Goal: Information Seeking & Learning: Learn about a topic

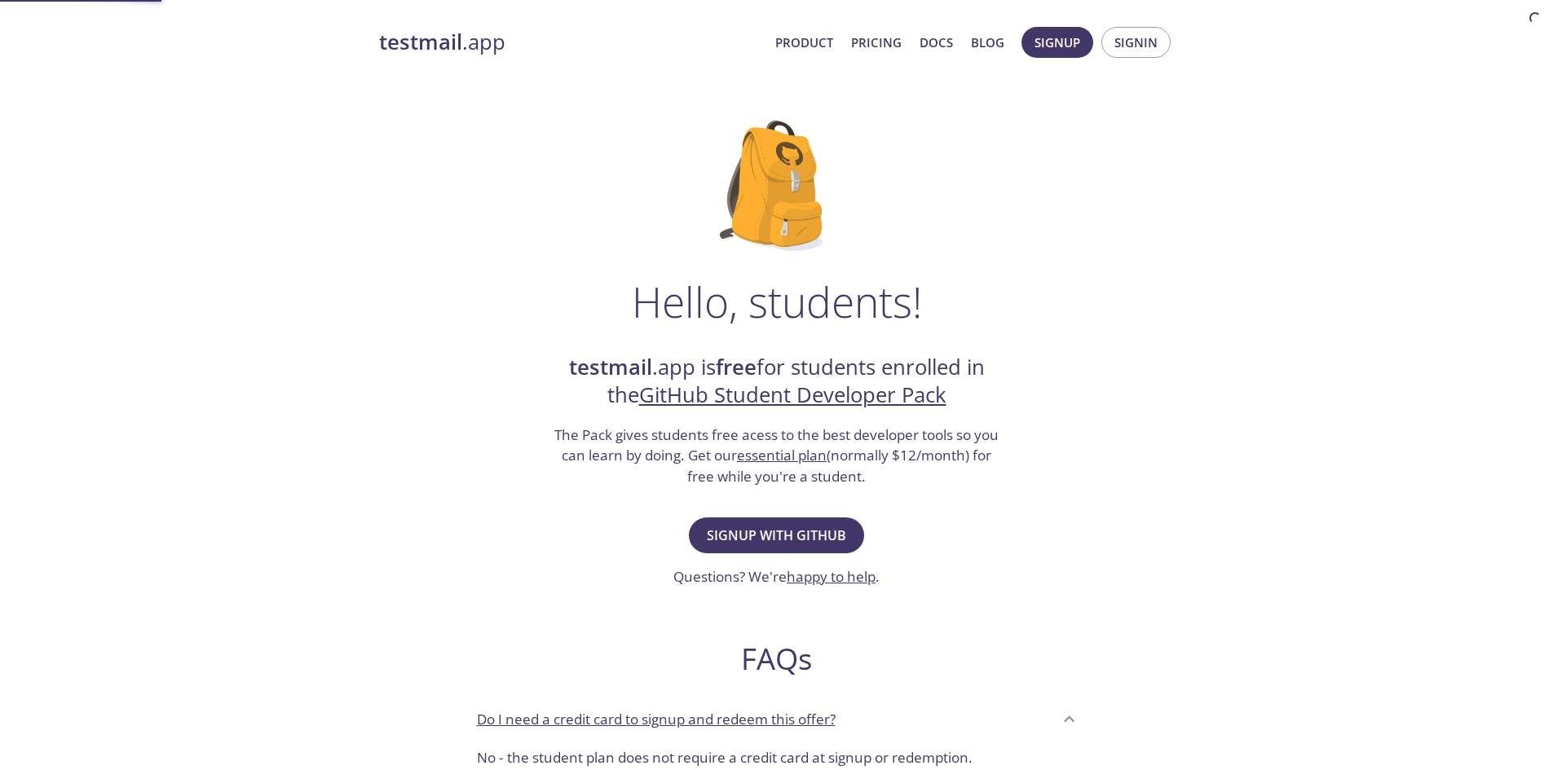
click at [1325, 342] on div "testmail .app Product Pricing Docs Blog Signup Signin Hello, students! testmail…" at bounding box center [776, 724] width 1553 height 1417
click at [436, 43] on strong "testmail" at bounding box center [420, 42] width 83 height 29
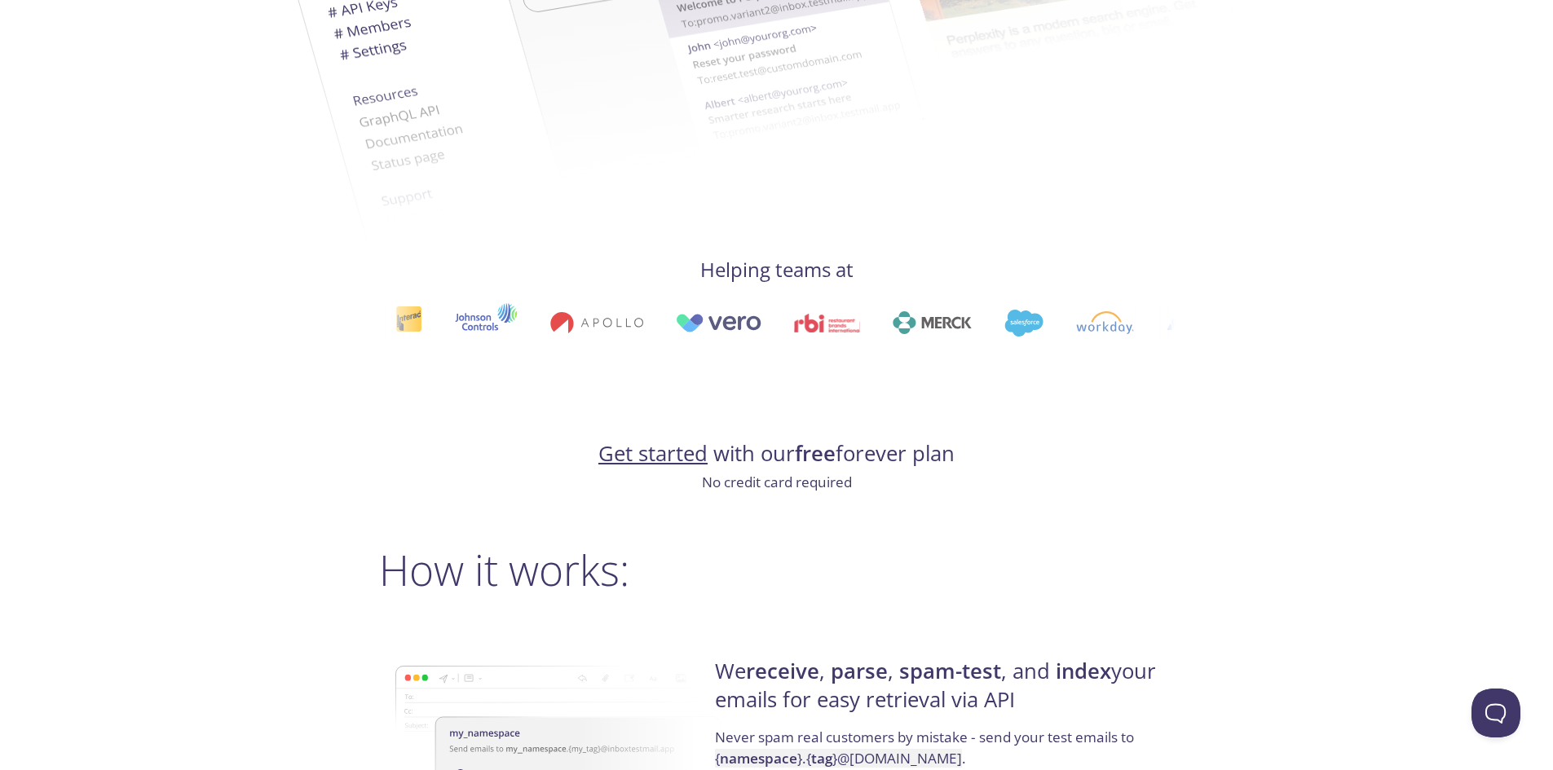
scroll to position [594, 0]
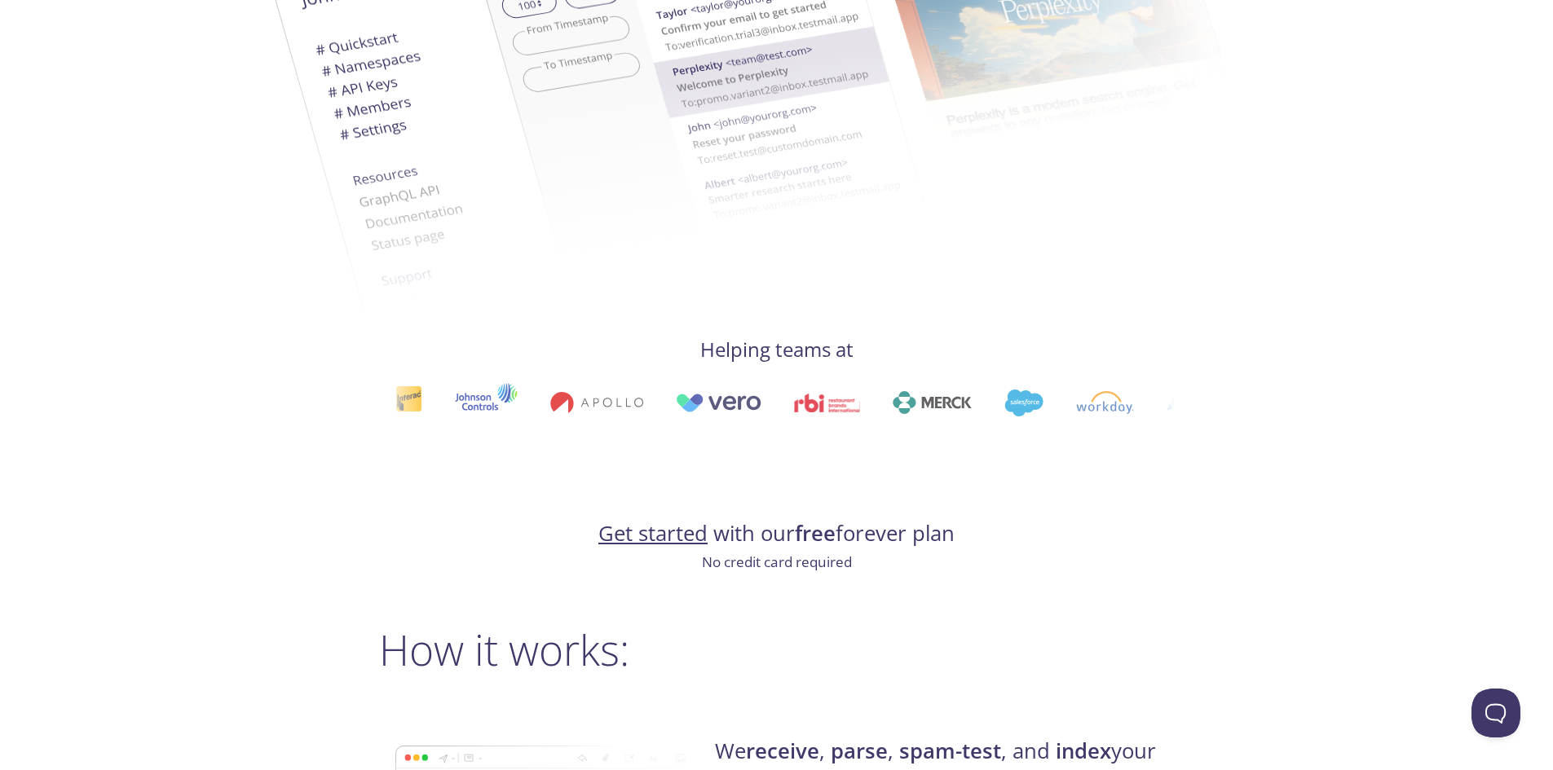
click at [662, 531] on link "Get started" at bounding box center [652, 533] width 109 height 29
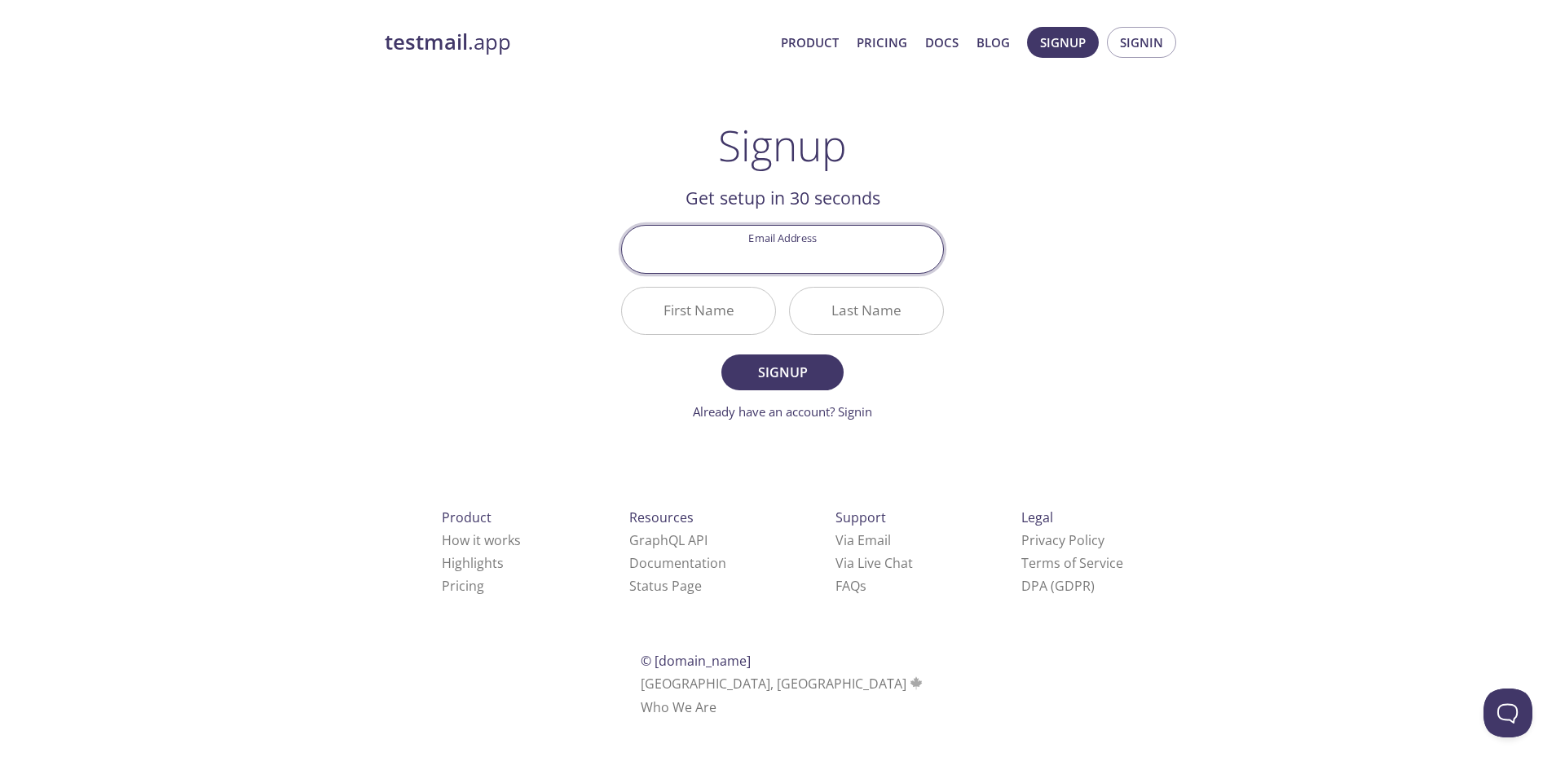
click at [417, 46] on strong "testmail" at bounding box center [426, 42] width 83 height 29
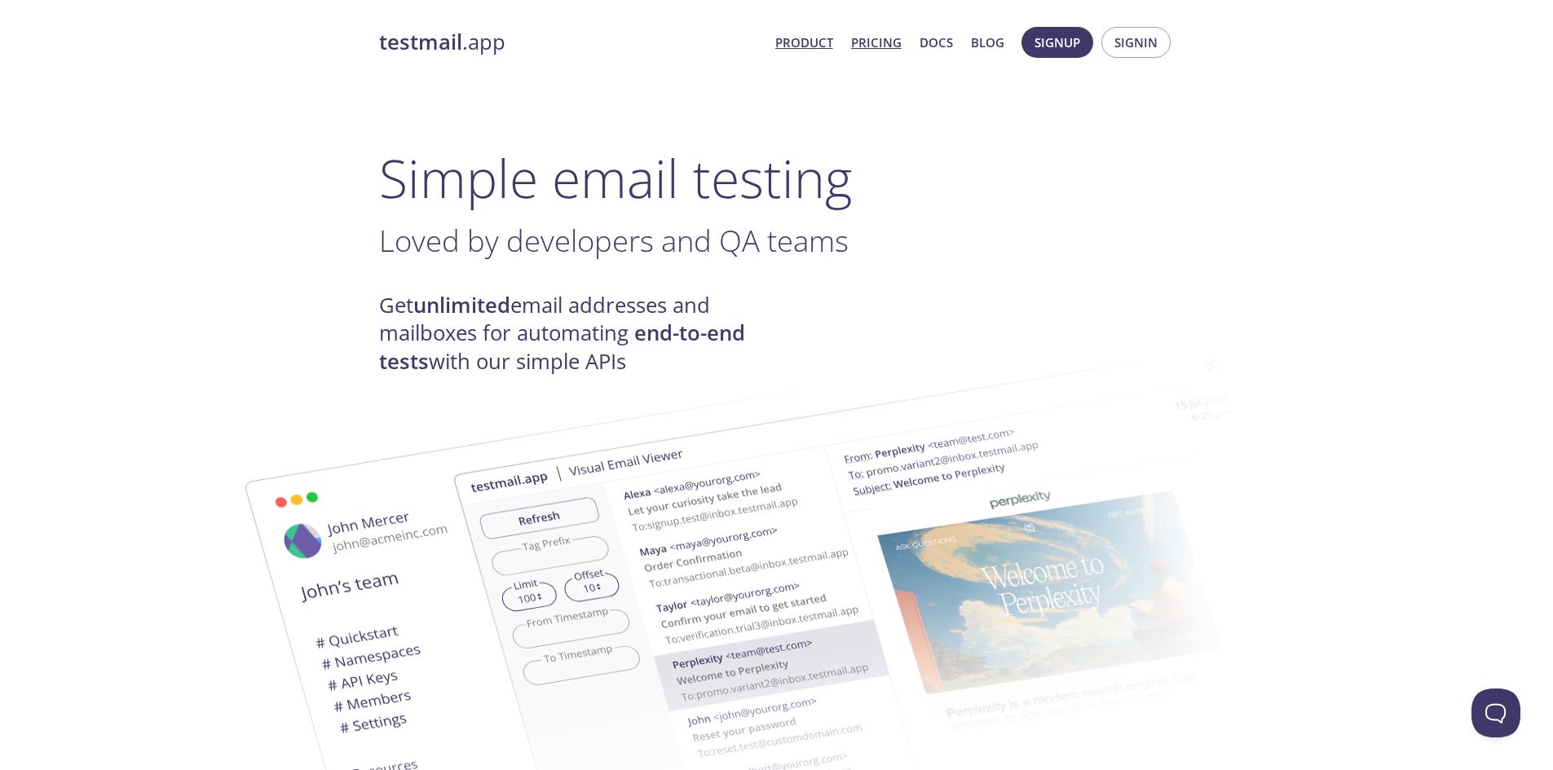
click at [869, 36] on link "Pricing" at bounding box center [876, 42] width 51 height 21
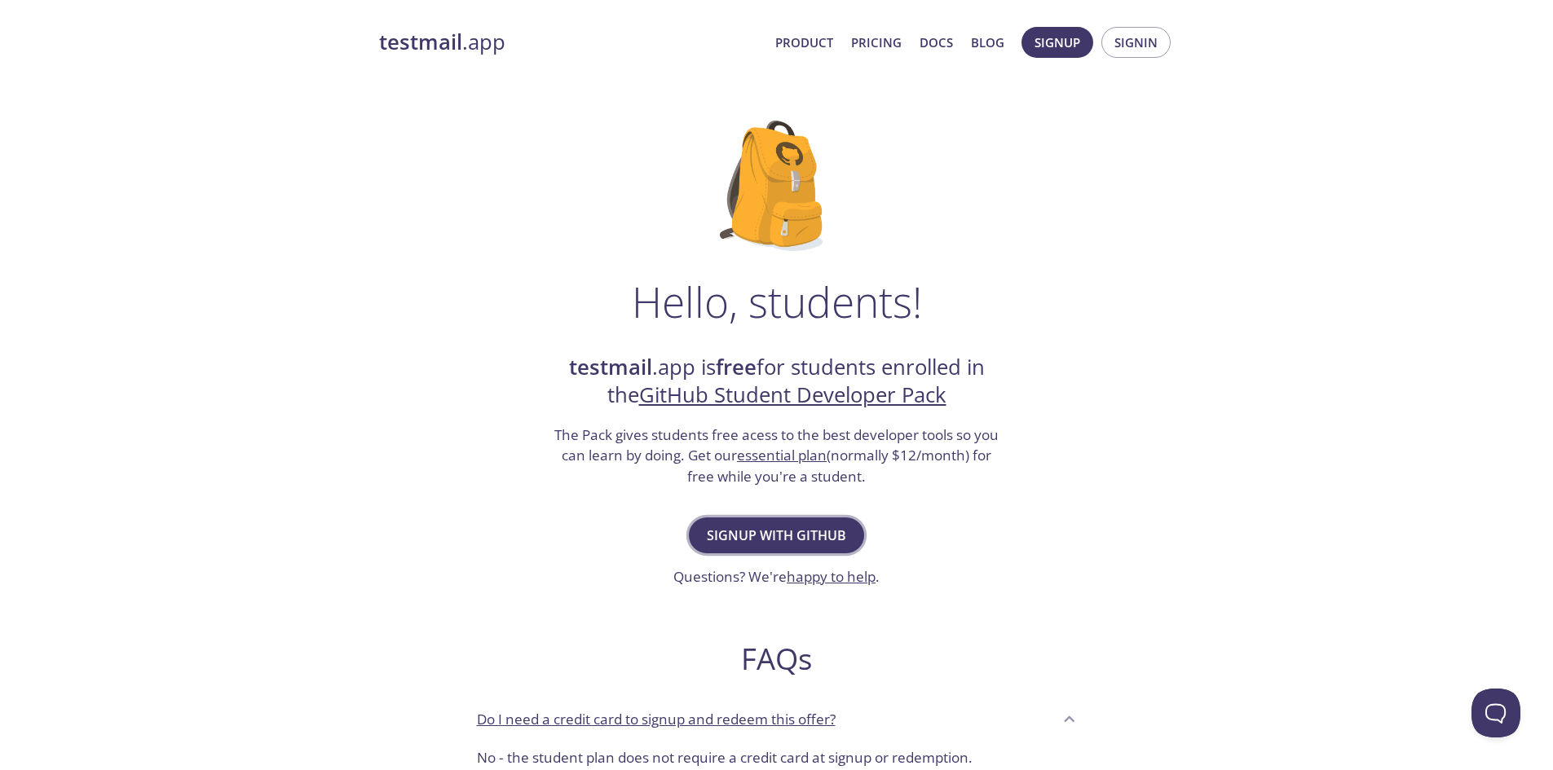
click at [761, 541] on span "Signup with GitHub" at bounding box center [776, 535] width 139 height 23
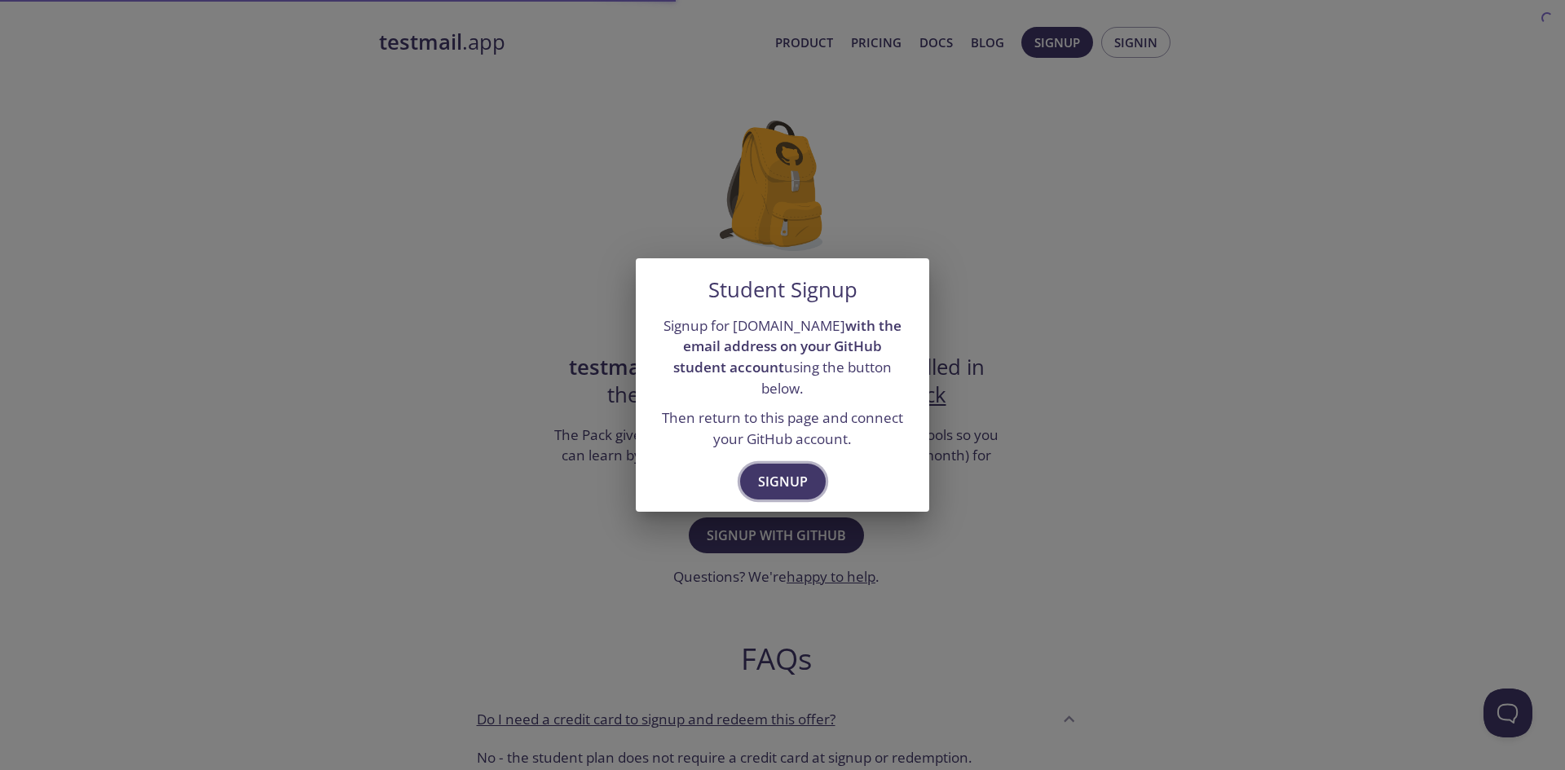
click at [788, 470] on span "Signup" at bounding box center [783, 481] width 50 height 23
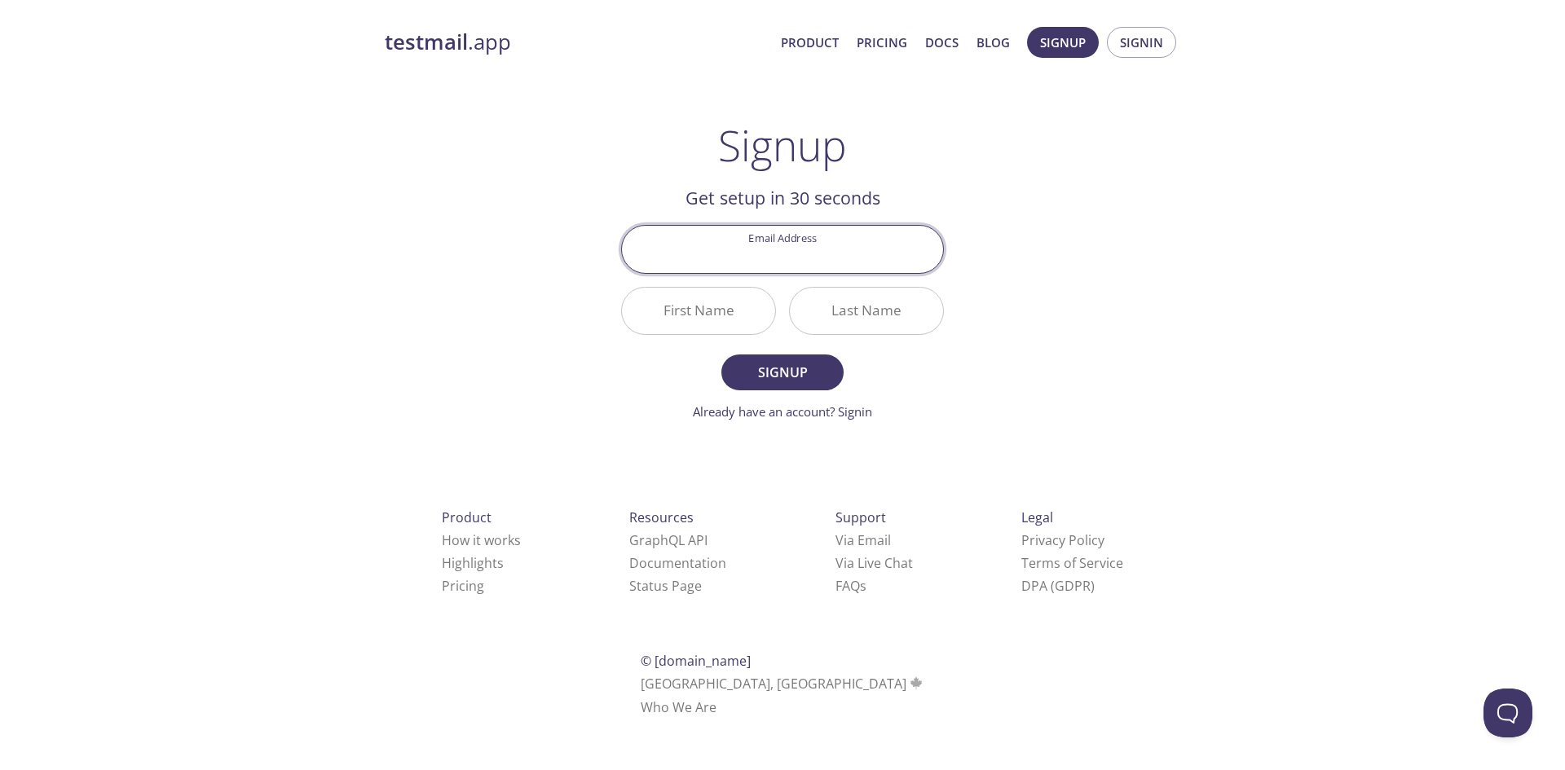
click at [783, 252] on input "Email Address" at bounding box center [782, 249] width 321 height 46
click at [1021, 212] on div "testmail .app Product Pricing Docs Blog Signup Signin Signup Get setup in 30 se…" at bounding box center [782, 390] width 835 height 748
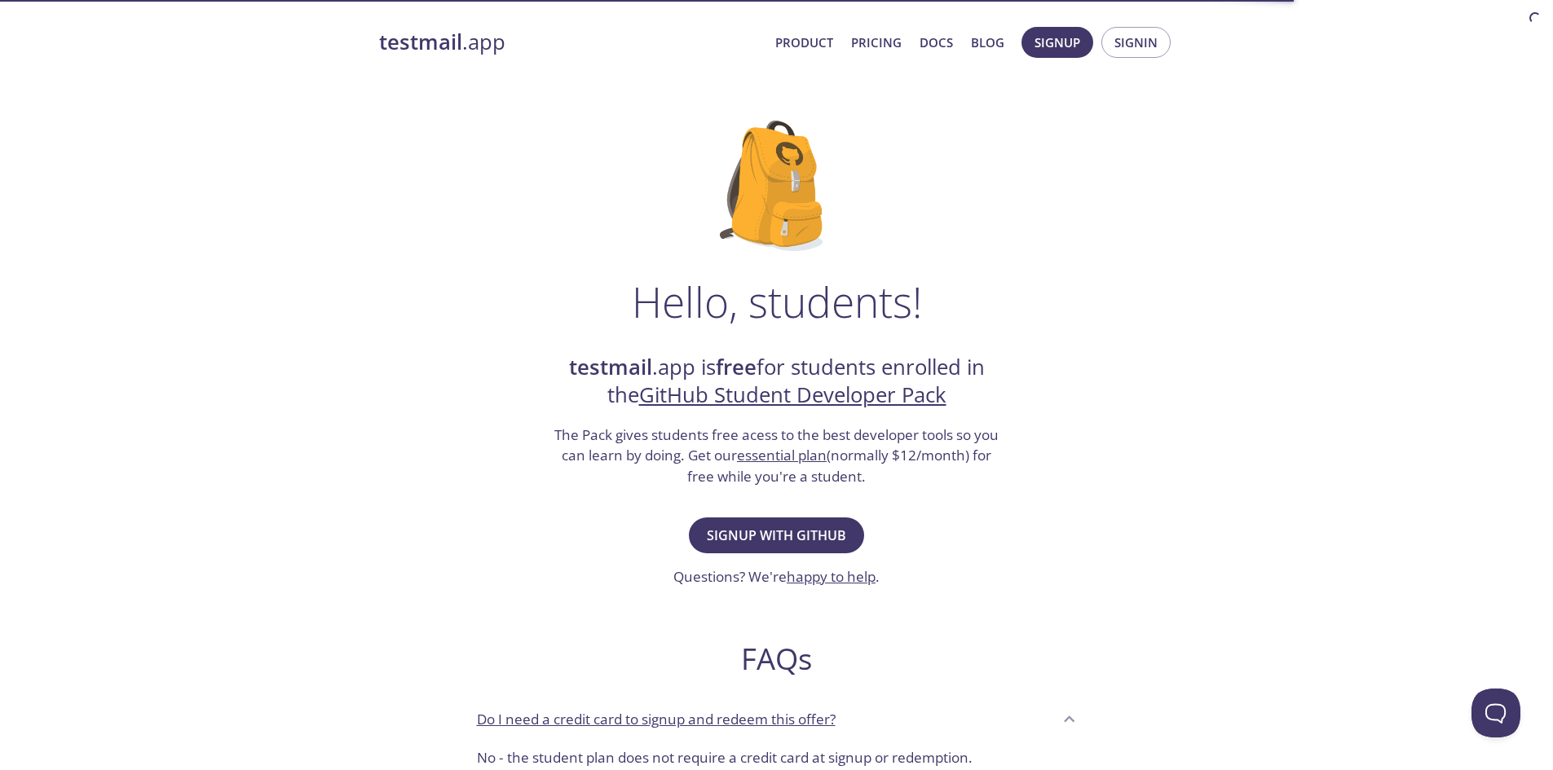
click at [448, 41] on strong "testmail" at bounding box center [420, 42] width 83 height 29
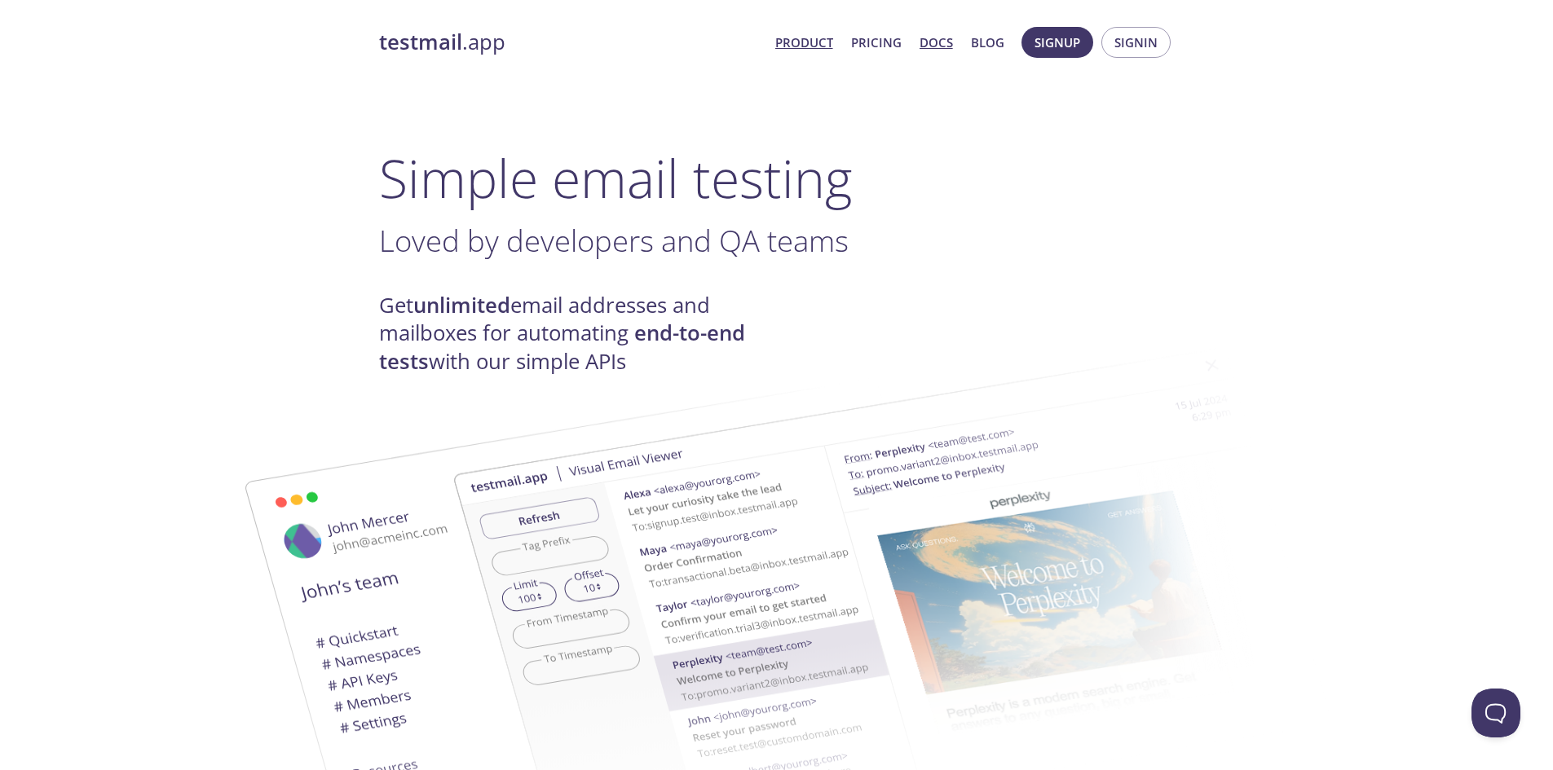
click at [935, 43] on link "Docs" at bounding box center [936, 42] width 33 height 21
click at [983, 37] on link "Blog" at bounding box center [987, 42] width 33 height 21
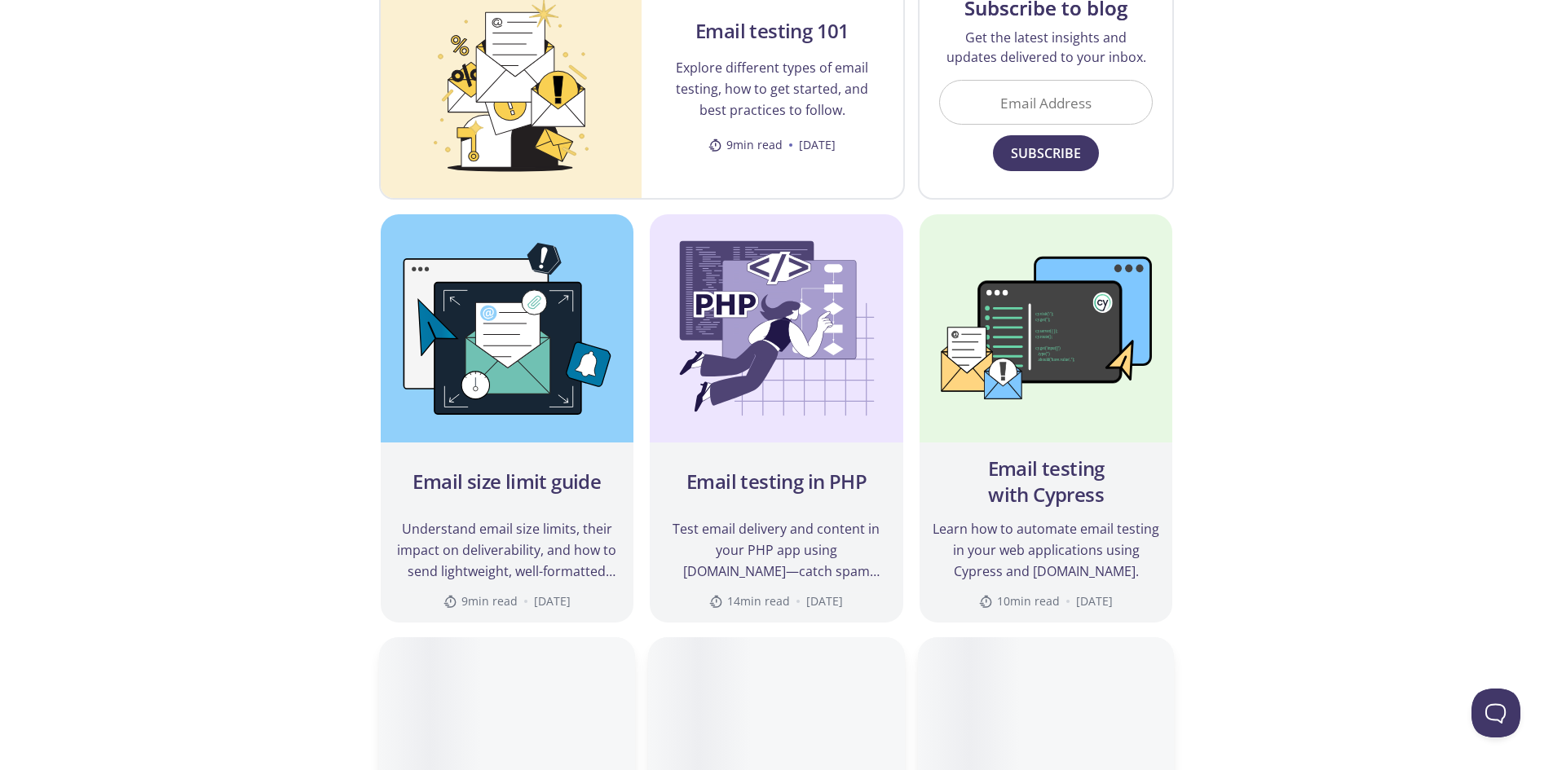
scroll to position [408, 0]
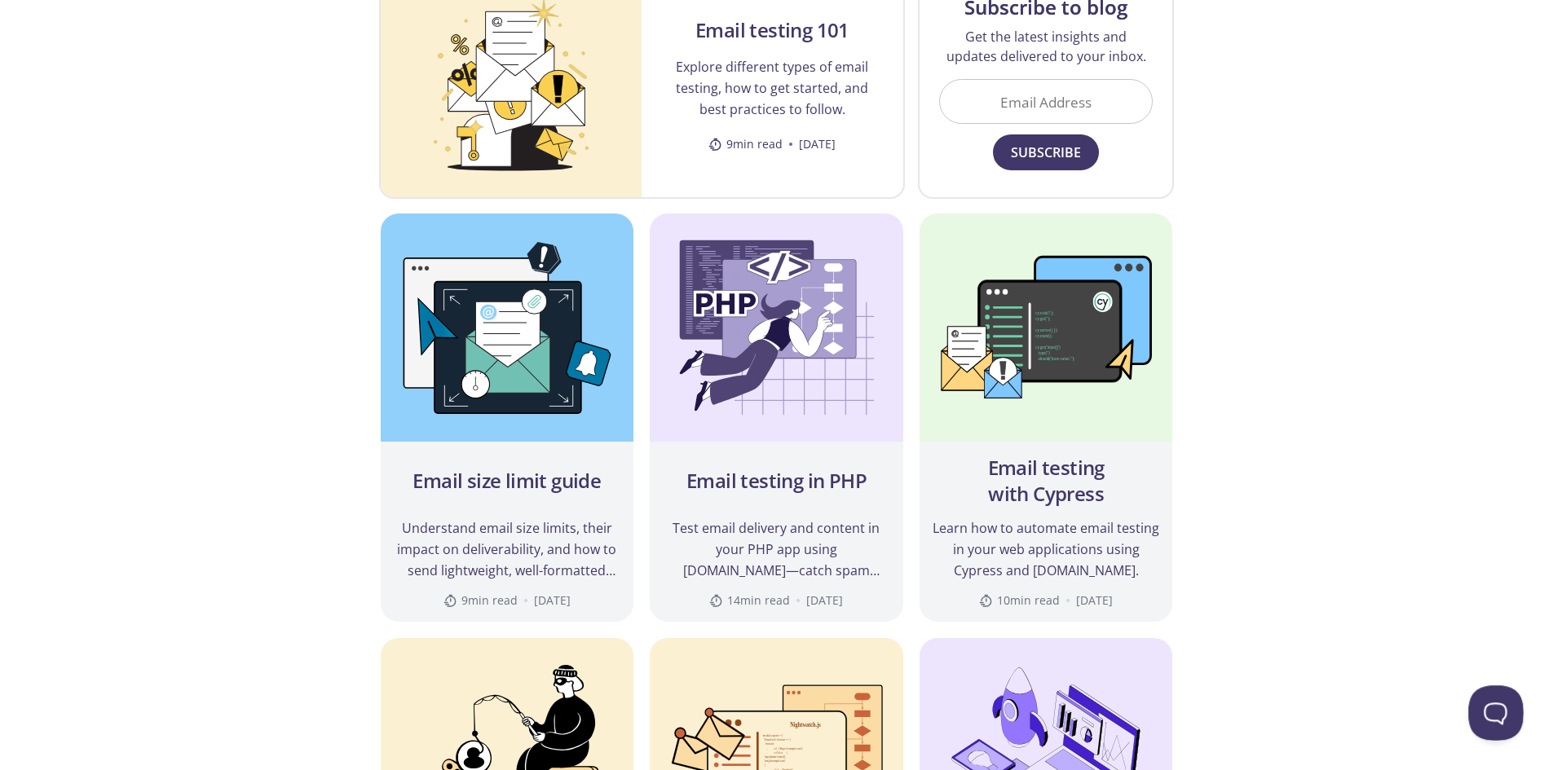
click at [1491, 699] on button "Open Beacon popover" at bounding box center [1492, 710] width 49 height 49
